Goal: Task Accomplishment & Management: Use online tool/utility

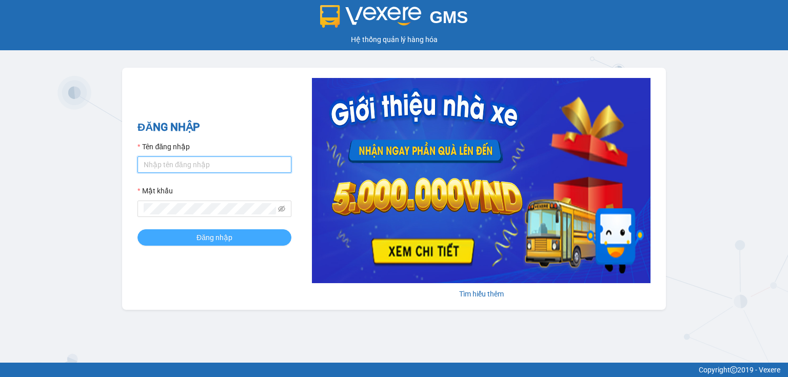
type input "phuong.tha"
click at [224, 239] on span "Đăng nhập" at bounding box center [214, 237] width 36 height 11
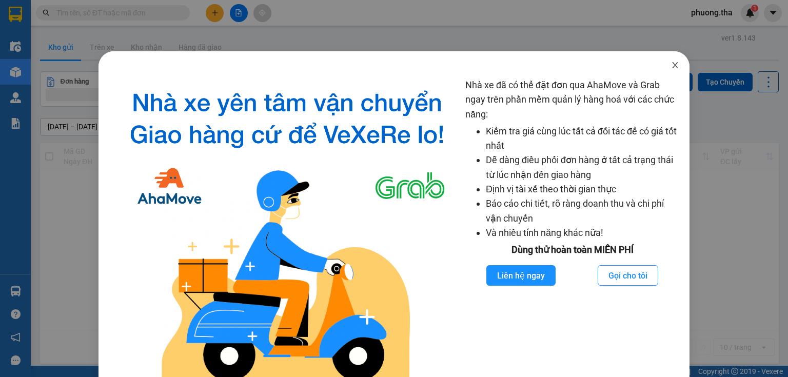
click at [671, 66] on icon "close" at bounding box center [675, 65] width 8 height 8
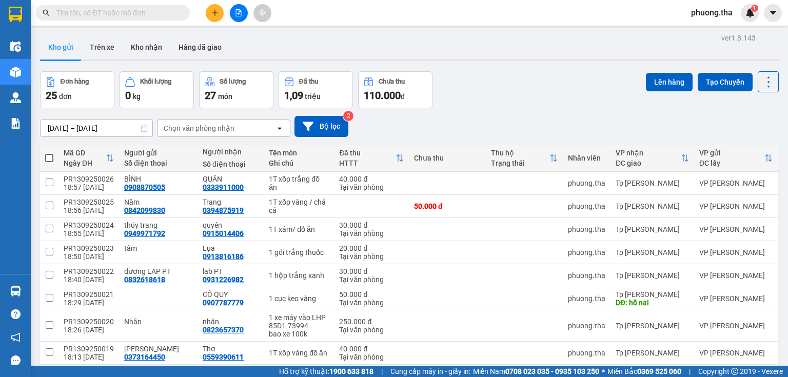
click at [82, 14] on input "text" at bounding box center [116, 12] width 121 height 11
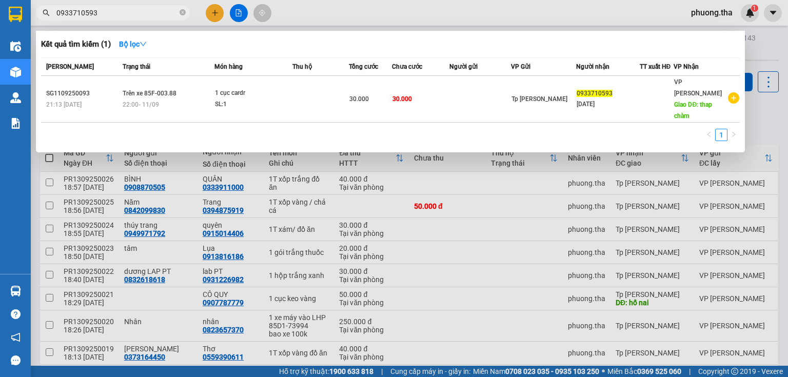
type input "0933710593"
